Goal: Navigation & Orientation: Find specific page/section

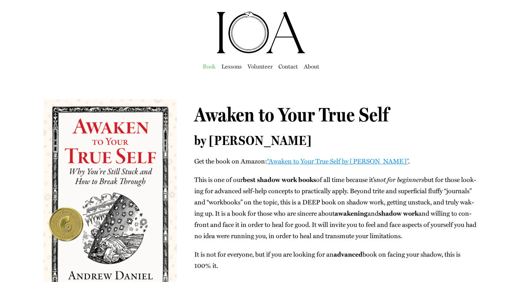
click at [211, 68] on span "Book" at bounding box center [209, 66] width 13 height 10
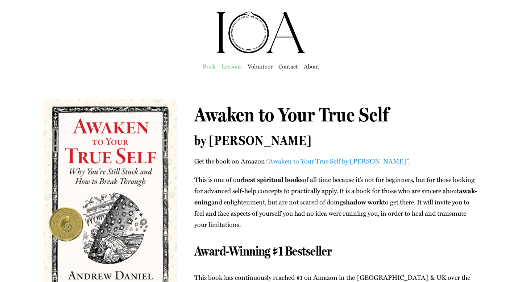
click at [228, 65] on span "Lessons" at bounding box center [231, 66] width 20 height 10
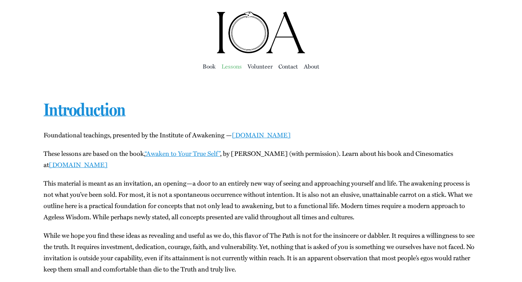
scroll to position [1, 0]
